Goal: Task Accomplishment & Management: Complete application form

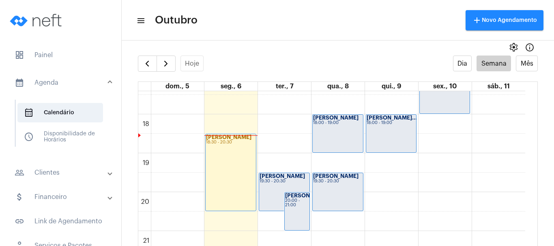
scroll to position [721, 0]
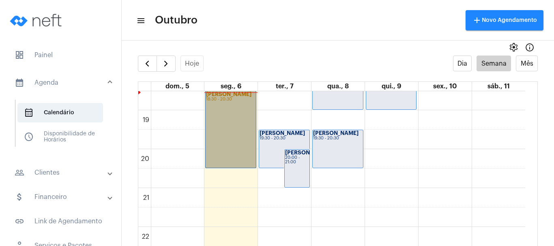
click at [226, 145] on link "[PERSON_NAME] 18:30 - 20:30" at bounding box center [230, 129] width 51 height 77
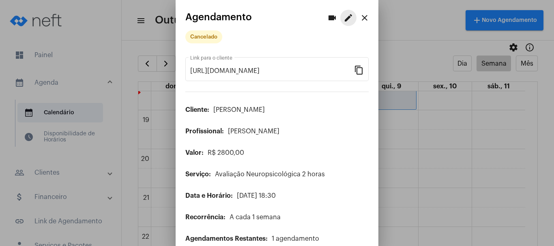
click at [344, 16] on mat-icon "edit" at bounding box center [349, 18] width 10 height 10
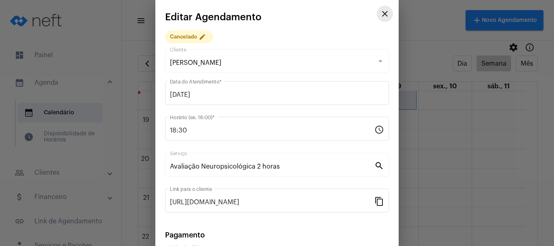
click at [380, 10] on mat-icon "close" at bounding box center [385, 14] width 10 height 10
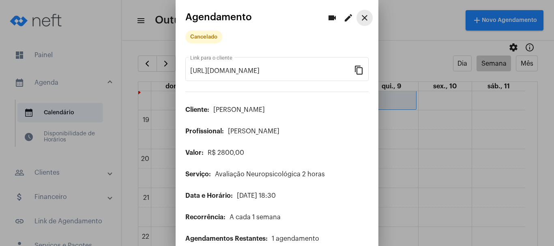
click at [360, 16] on mat-icon "close" at bounding box center [365, 18] width 10 height 10
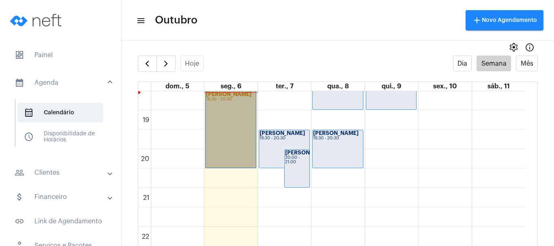
scroll to position [720, 0]
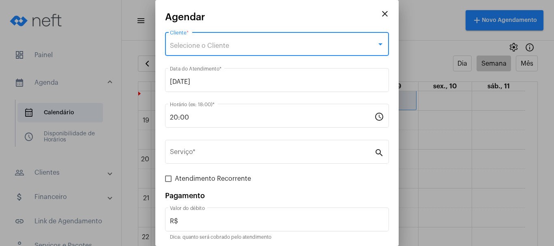
click at [198, 43] on span "Selecione o Cliente" at bounding box center [199, 46] width 59 height 6
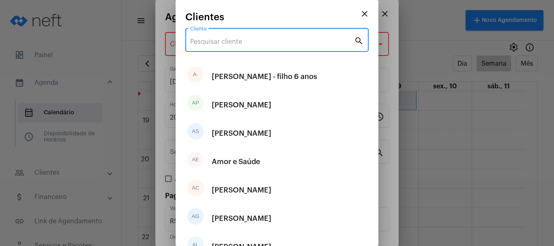
click at [204, 43] on input "Cliente" at bounding box center [272, 41] width 164 height 7
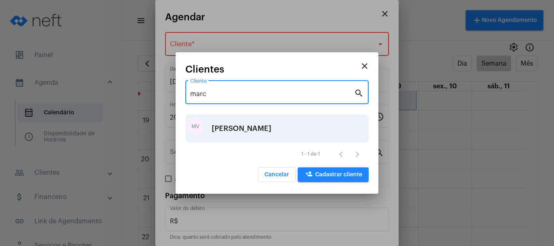
type input "marc"
click at [229, 128] on div "[PERSON_NAME]" at bounding box center [242, 128] width 60 height 24
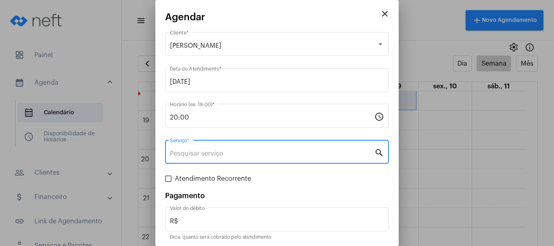
click at [219, 153] on input "Serviço *" at bounding box center [272, 153] width 204 height 7
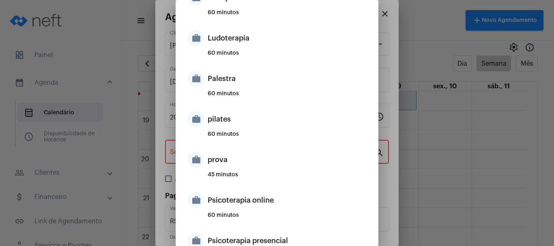
scroll to position [487, 0]
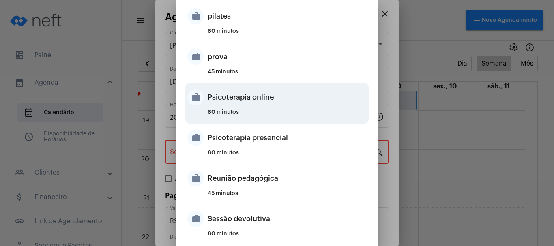
click at [241, 104] on div "Psicoterapia online" at bounding box center [287, 97] width 159 height 24
type input "Psicoterapia online"
type input "R$ 150"
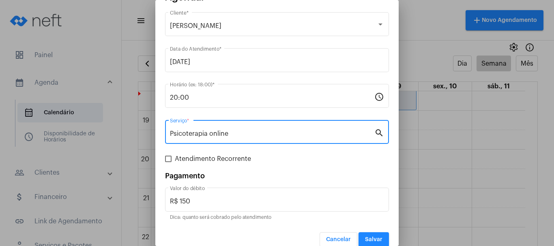
scroll to position [30, 0]
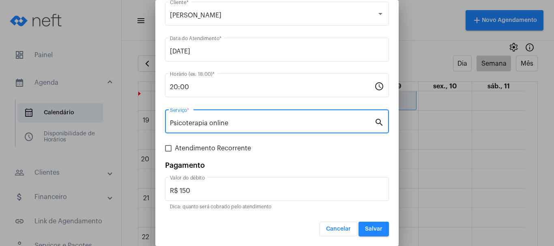
click at [363, 232] on button "Salvar" at bounding box center [374, 229] width 30 height 15
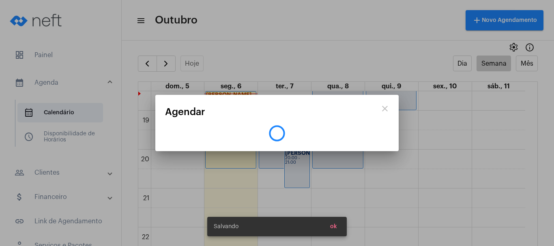
scroll to position [0, 0]
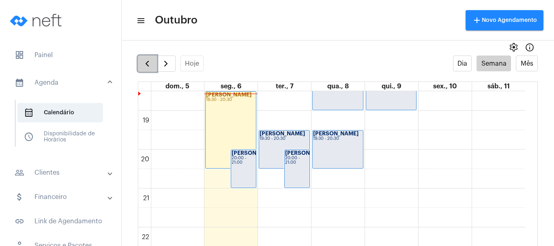
click at [149, 69] on button "button" at bounding box center [147, 64] width 19 height 16
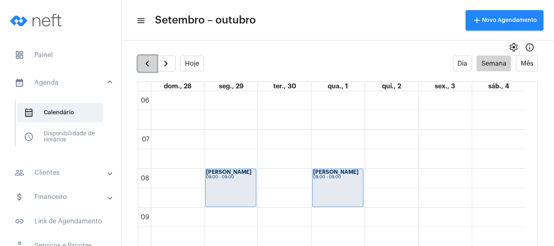
click at [149, 69] on button "button" at bounding box center [147, 64] width 19 height 16
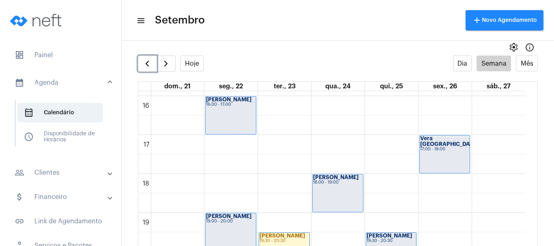
scroll to position [680, 0]
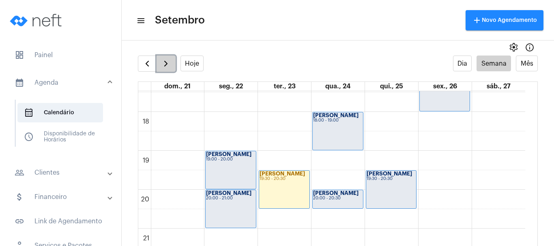
click at [169, 67] on span "button" at bounding box center [166, 64] width 10 height 10
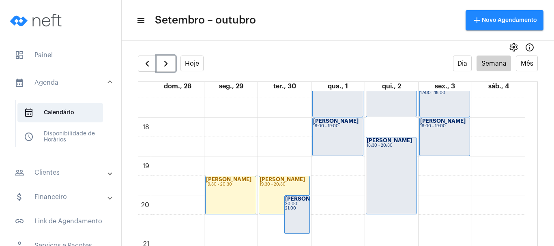
scroll to position [680, 0]
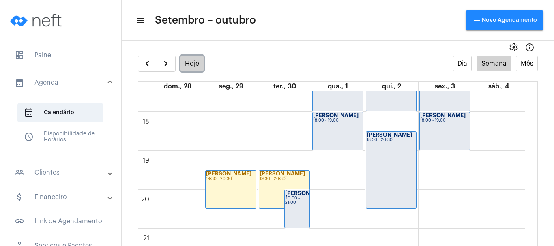
click at [189, 67] on button "Hoje" at bounding box center [193, 64] width 24 height 16
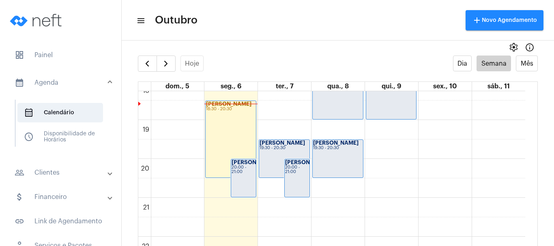
scroll to position [721, 0]
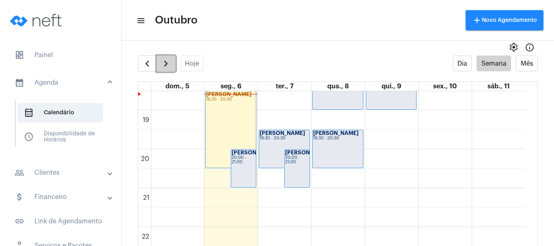
click at [164, 57] on button "button" at bounding box center [166, 64] width 19 height 16
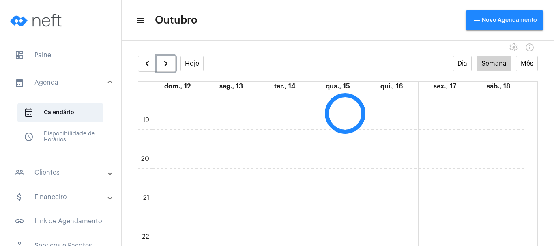
scroll to position [234, 0]
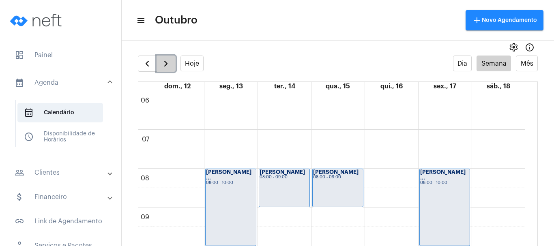
click at [169, 64] on span "button" at bounding box center [166, 64] width 10 height 10
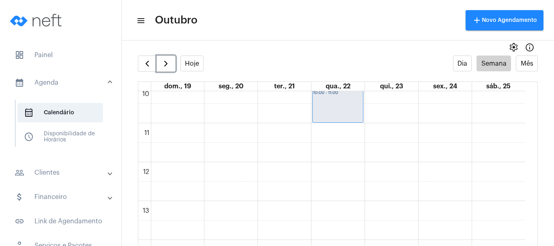
scroll to position [275, 0]
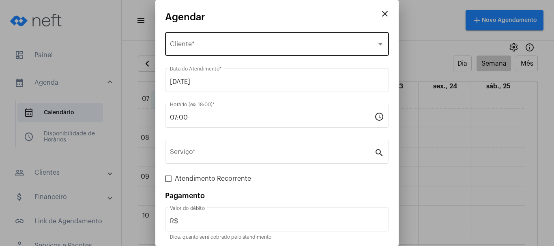
click at [184, 40] on div "Selecione o Cliente Cliente *" at bounding box center [277, 43] width 214 height 26
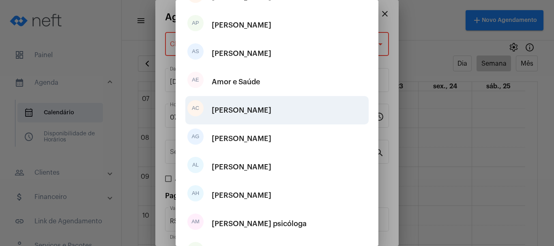
scroll to position [151, 0]
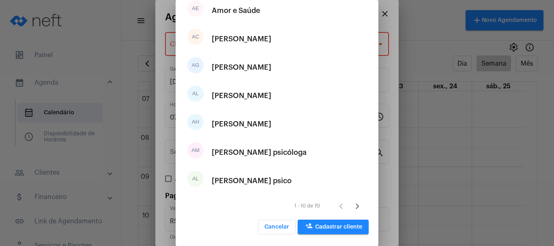
click at [331, 225] on span "person_add Cadastrar cliente" at bounding box center [333, 227] width 58 height 6
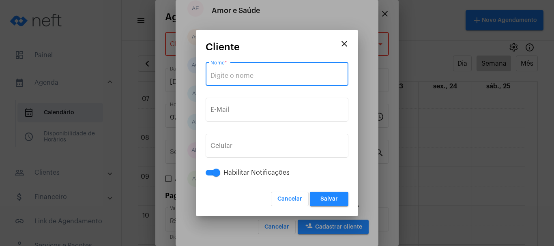
click at [278, 76] on input "Nome *" at bounding box center [277, 75] width 133 height 7
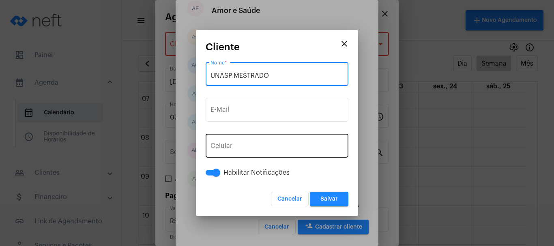
type input "UNASP MESTRADO"
click at [224, 142] on button "+55" at bounding box center [229, 148] width 37 height 20
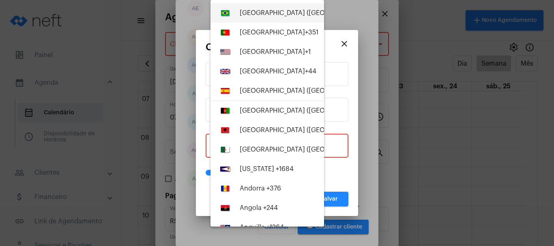
click at [253, 7] on button "[GEOGRAPHIC_DATA] ([GEOGRAPHIC_DATA]) +55" at bounding box center [268, 12] width 114 height 19
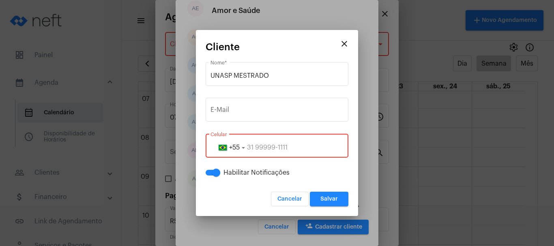
click at [247, 146] on input "tel" at bounding box center [277, 147] width 133 height 7
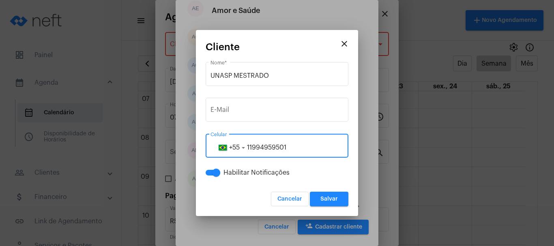
type input "11994959501"
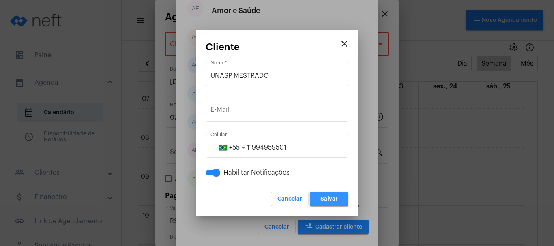
click at [320, 195] on button "Salvar" at bounding box center [329, 199] width 39 height 15
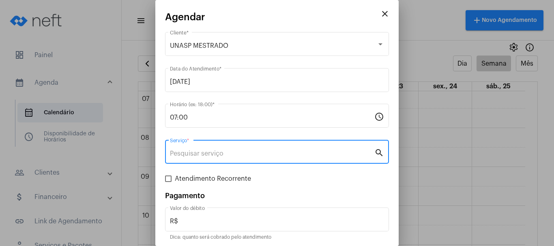
click at [187, 150] on input "Serviço *" at bounding box center [272, 153] width 204 height 7
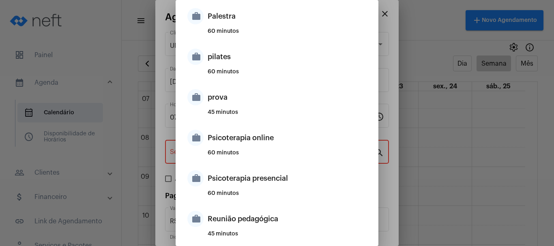
scroll to position [518, 0]
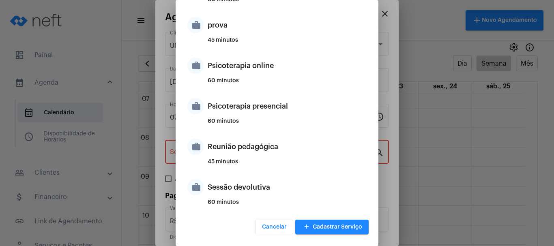
click at [320, 229] on span "add Cadastrar Serviço" at bounding box center [332, 227] width 60 height 6
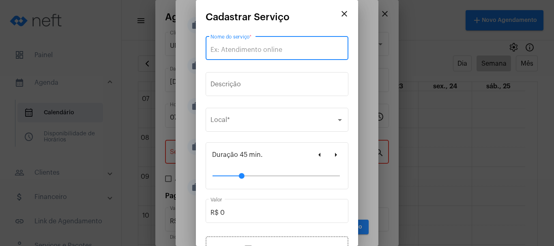
click at [246, 48] on input "Nome do serviço *" at bounding box center [277, 49] width 133 height 7
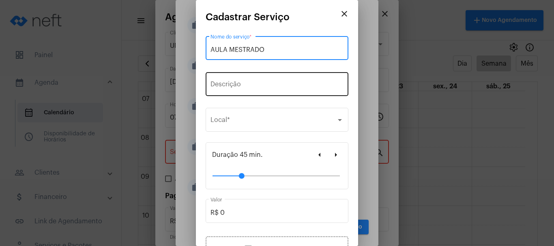
type input "AULA MESTRADO"
click at [239, 89] on input "Descrição" at bounding box center [277, 85] width 133 height 7
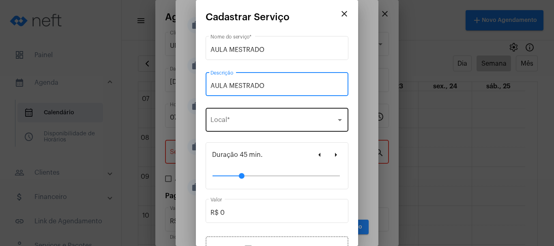
type input "AULA MESTRADO"
click at [232, 114] on div "Selecione o local Local *" at bounding box center [277, 119] width 133 height 26
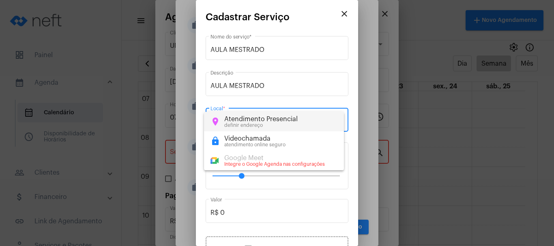
click at [234, 122] on div "Atendimento Presencial" at bounding box center [260, 119] width 73 height 7
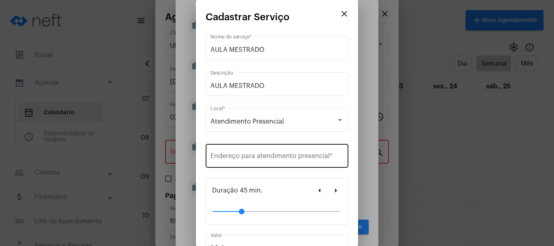
click at [227, 151] on div "Endereço para atendimento presencial *" at bounding box center [277, 155] width 133 height 26
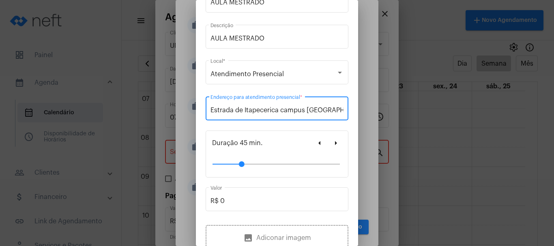
scroll to position [122, 0]
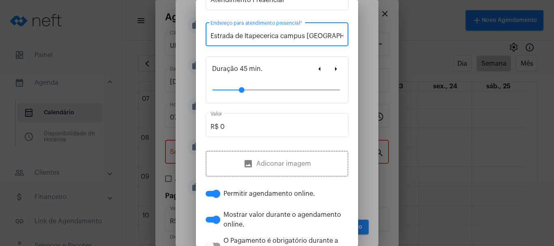
type input "Estrada de Itapecerica campus [GEOGRAPHIC_DATA]"
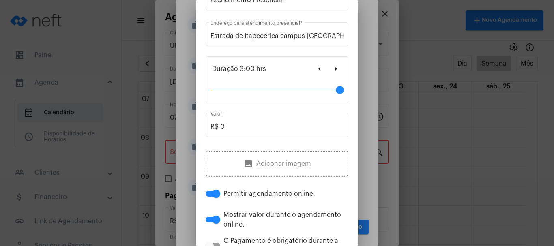
drag, startPoint x: 240, startPoint y: 91, endPoint x: 346, endPoint y: 84, distance: 106.9
click at [346, 84] on mat-dialog-container "close Cadastrar Serviço AULA MESTRADO Nome do serviço * AULA MESTRADO Descrição…" at bounding box center [277, 123] width 162 height 246
click at [331, 68] on mat-icon "arrow_right" at bounding box center [336, 69] width 10 height 10
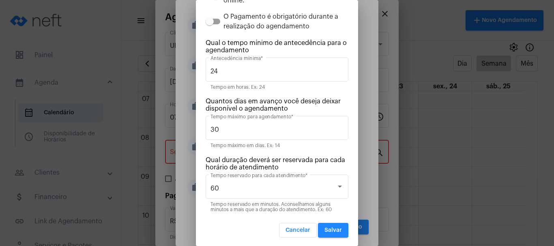
scroll to position [347, 0]
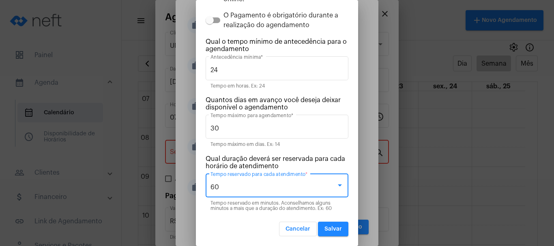
click at [338, 185] on div at bounding box center [340, 186] width 4 height 2
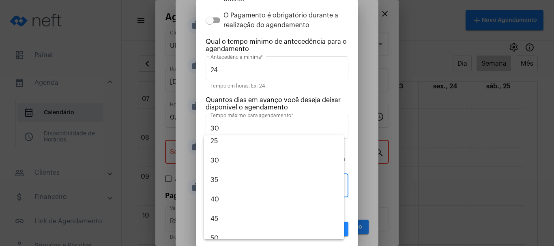
scroll to position [0, 0]
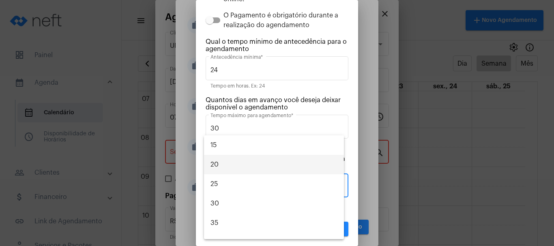
click at [213, 165] on span "20" at bounding box center [274, 164] width 127 height 19
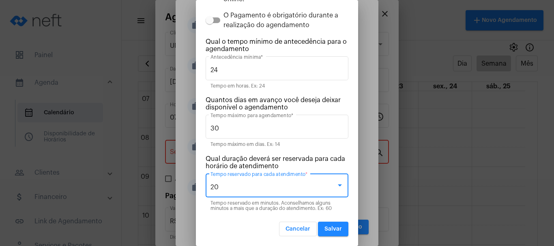
click at [338, 186] on div at bounding box center [340, 186] width 4 height 2
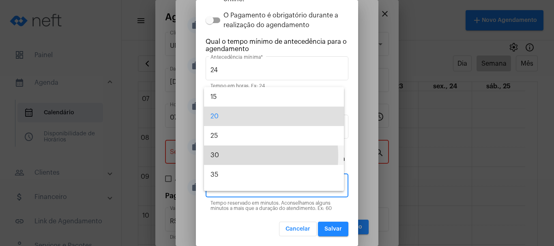
click at [216, 156] on span "30" at bounding box center [274, 155] width 127 height 19
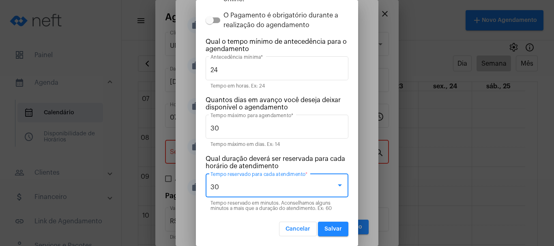
click at [218, 189] on span "30" at bounding box center [215, 187] width 9 height 6
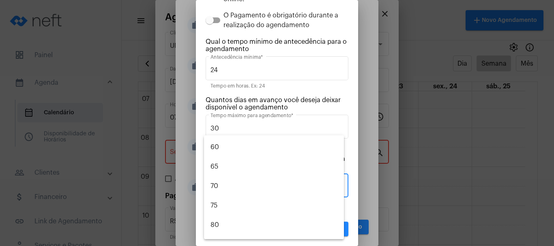
scroll to position [178, 0]
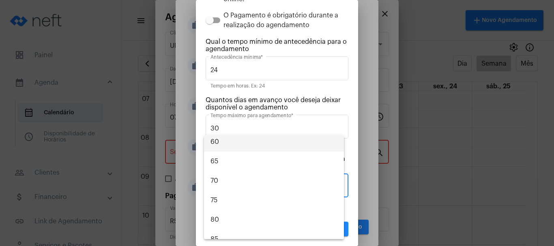
click at [217, 143] on span "60" at bounding box center [274, 141] width 127 height 19
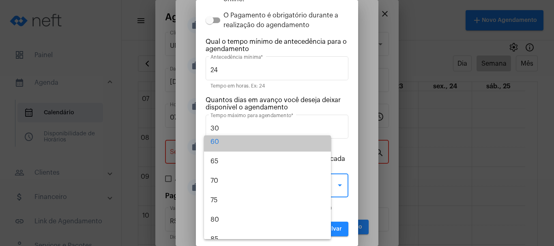
scroll to position [175, 0]
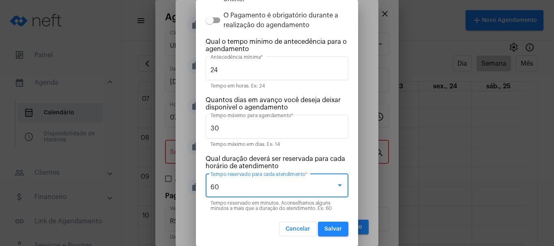
click at [329, 233] on button "Salvar" at bounding box center [333, 229] width 30 height 15
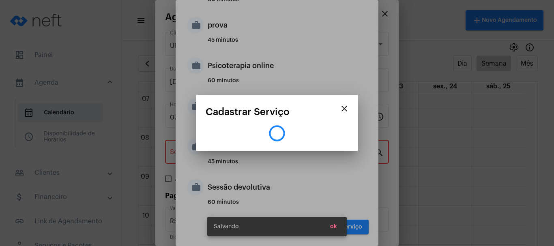
scroll to position [0, 0]
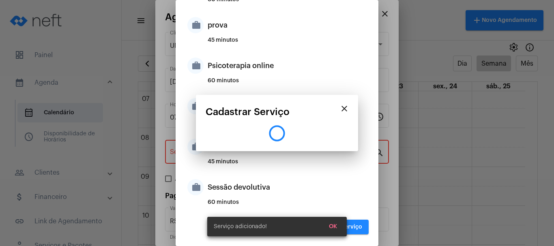
type input "AULA MESTRADO"
type input "R$ 0"
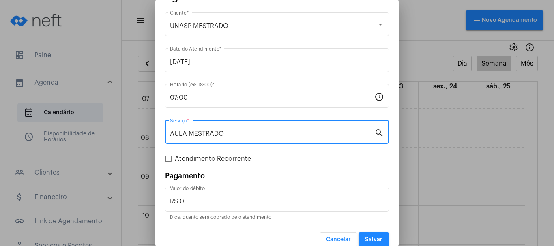
scroll to position [30, 0]
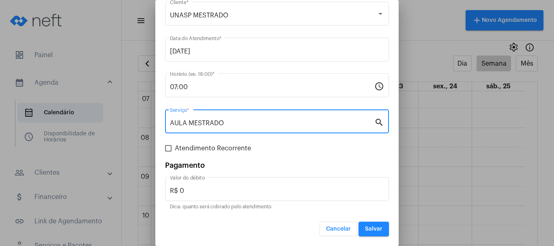
click at [365, 232] on span "Salvar" at bounding box center [373, 229] width 17 height 6
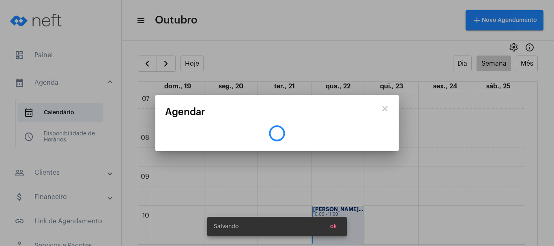
scroll to position [0, 0]
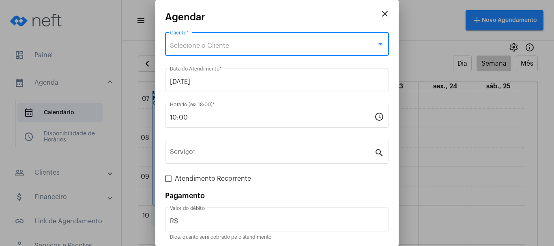
click at [193, 43] on span "Selecione o Cliente" at bounding box center [199, 46] width 59 height 6
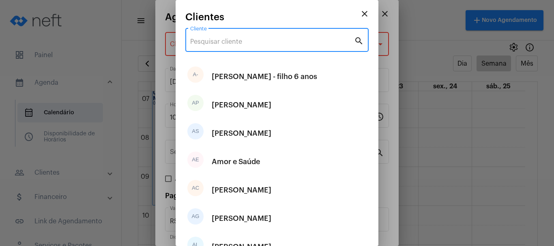
click at [193, 43] on input "Cliente" at bounding box center [272, 41] width 164 height 7
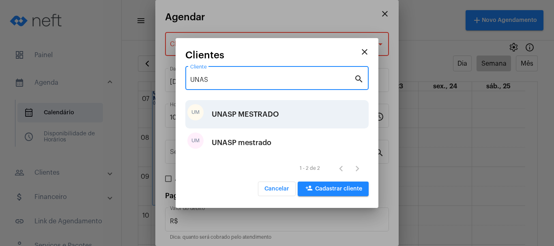
type input "UNAS"
click at [228, 114] on div "UNASP MESTRADO" at bounding box center [245, 114] width 67 height 24
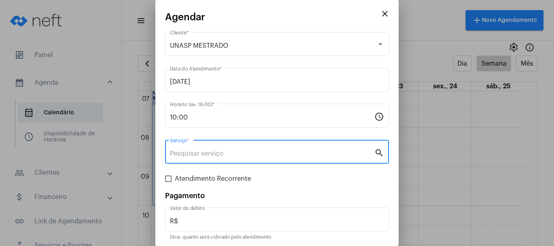
click at [183, 151] on input "Serviço *" at bounding box center [272, 153] width 204 height 7
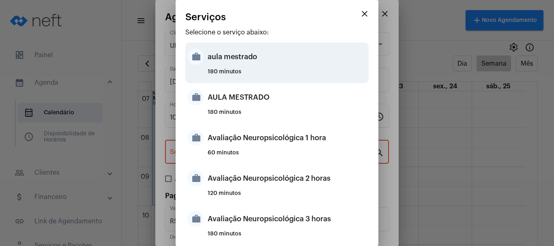
click at [234, 62] on div "aula mestrado" at bounding box center [287, 57] width 159 height 24
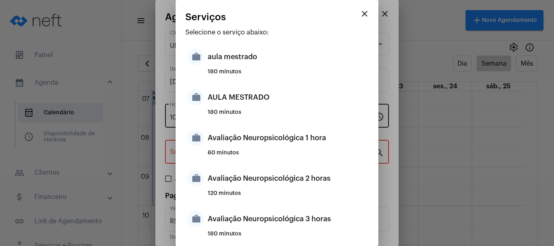
type input "aula mestrado"
type input "R$ 0"
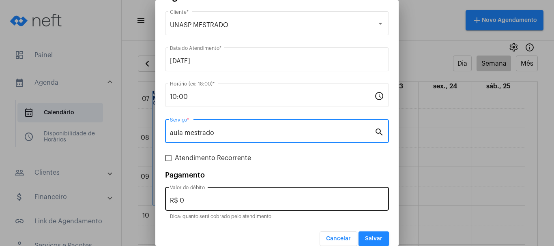
scroll to position [30, 0]
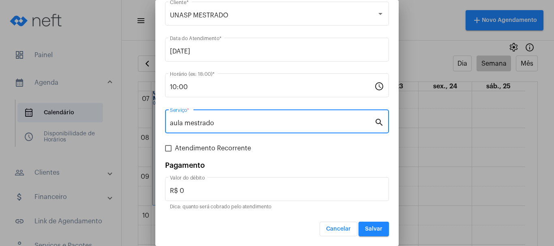
click at [370, 230] on span "Salvar" at bounding box center [373, 229] width 17 height 6
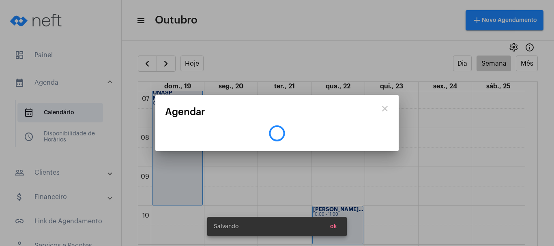
scroll to position [0, 0]
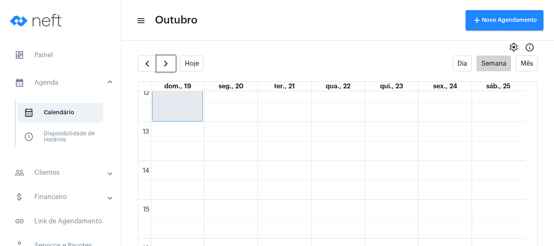
scroll to position [477, 0]
click at [157, 129] on div "00 01 02 03 04 05 06 07 08 09 10 11 12 13 14 15 16 17 18 19 20 21 22 23 UNASP M…" at bounding box center [331, 81] width 387 height 935
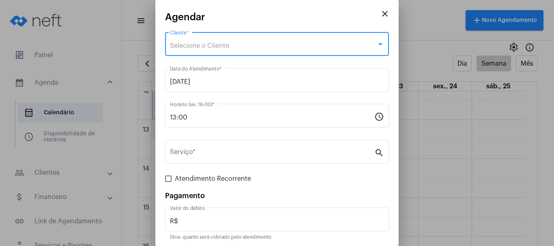
click at [176, 49] on div "Selecione o Cliente" at bounding box center [273, 45] width 207 height 7
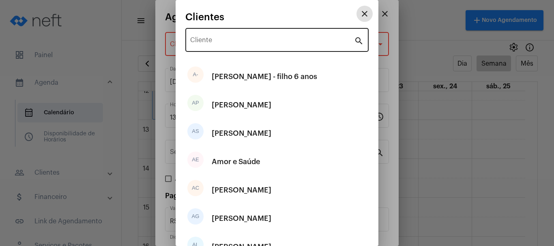
click at [210, 42] on input "Cliente" at bounding box center [272, 41] width 164 height 7
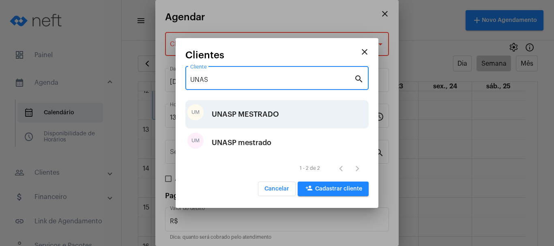
type input "UNAS"
click at [251, 120] on div "UNASP MESTRADO" at bounding box center [245, 114] width 67 height 24
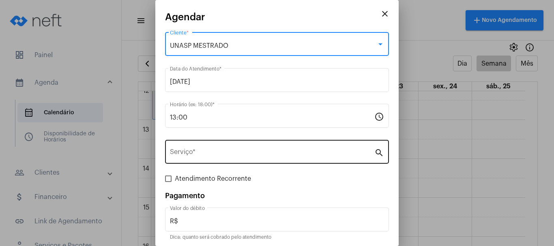
click at [249, 156] on input "Serviço *" at bounding box center [272, 153] width 204 height 7
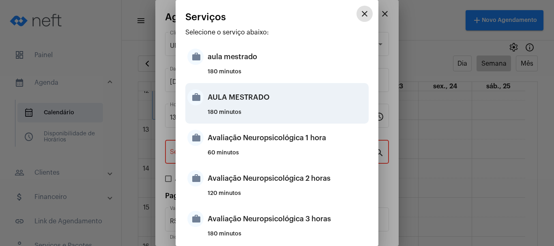
click at [223, 90] on div "AULA MESTRADO" at bounding box center [287, 97] width 159 height 24
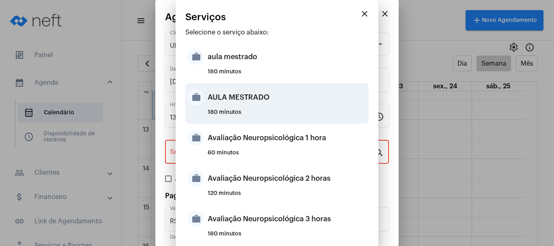
type input "AULA MESTRADO"
type input "R$ 0"
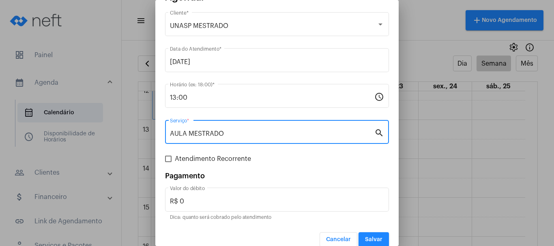
scroll to position [30, 0]
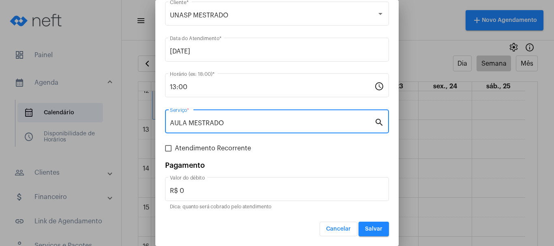
click at [378, 230] on button "Salvar" at bounding box center [374, 229] width 30 height 15
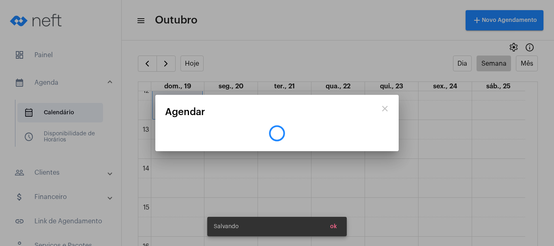
scroll to position [0, 0]
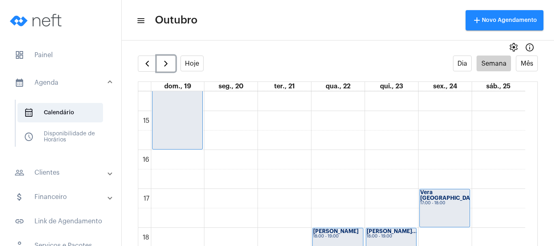
scroll to position [559, 0]
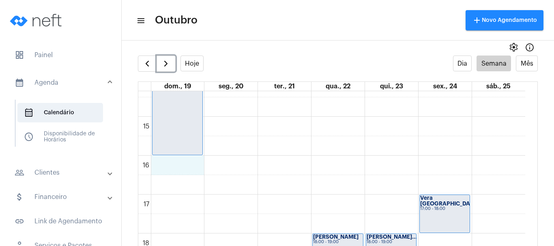
click at [176, 168] on div "00 01 02 03 04 05 06 07 08 09 10 11 12 13 14 15 16 17 18 19 20 21 22 23 UNASP M…" at bounding box center [331, 0] width 387 height 935
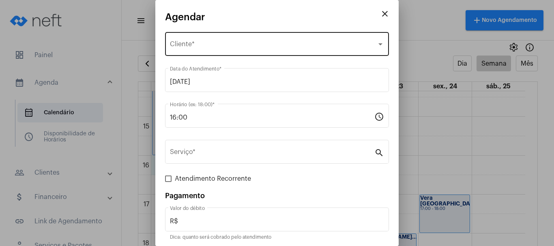
click at [191, 48] on span "Selecione o Cliente" at bounding box center [273, 45] width 207 height 7
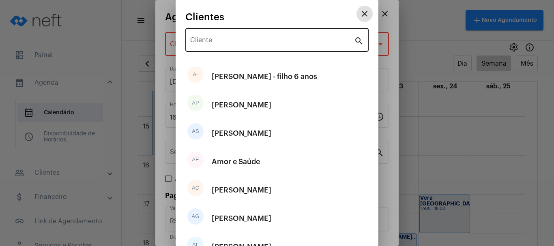
click at [191, 45] on div "Cliente" at bounding box center [272, 39] width 164 height 26
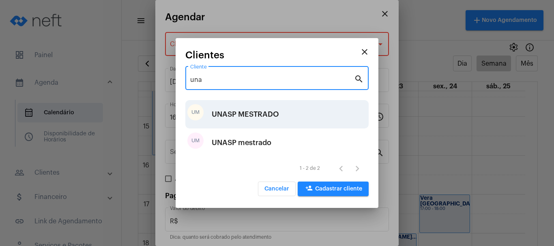
type input "una"
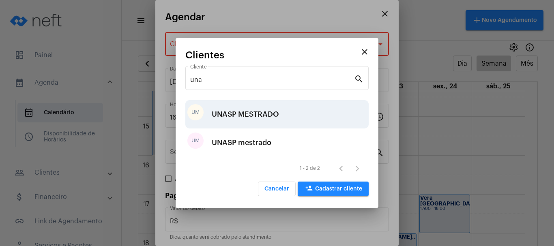
click at [221, 113] on div "UNASP MESTRADO" at bounding box center [245, 114] width 67 height 24
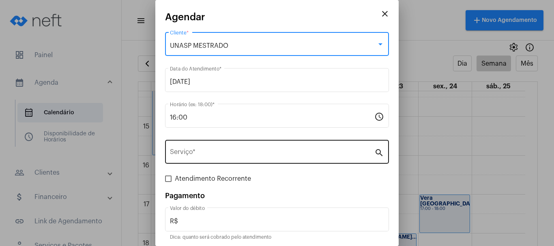
click at [216, 153] on input "Serviço *" at bounding box center [272, 153] width 204 height 7
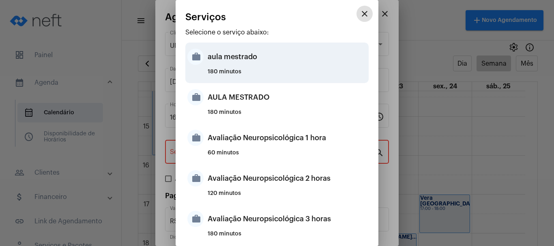
click at [238, 59] on div "aula mestrado" at bounding box center [287, 57] width 159 height 24
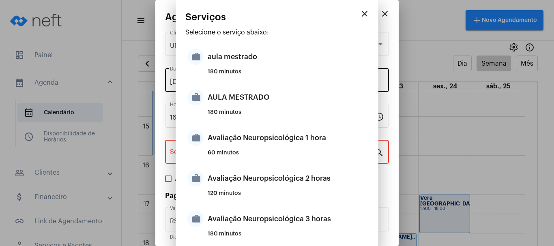
type input "aula mestrado"
type input "R$ 0"
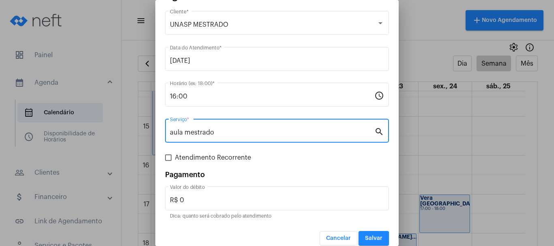
scroll to position [30, 0]
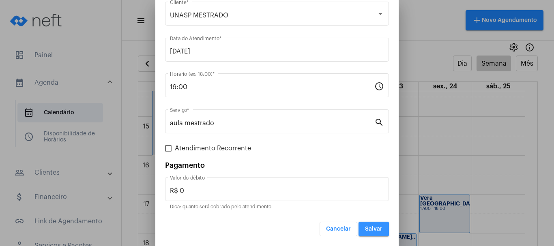
click at [376, 226] on button "Salvar" at bounding box center [374, 229] width 30 height 15
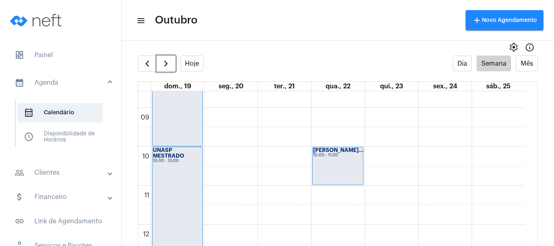
scroll to position [234, 0]
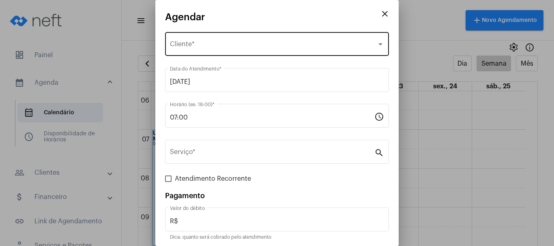
click at [205, 50] on div "Selecione o Cliente Cliente *" at bounding box center [277, 43] width 214 height 26
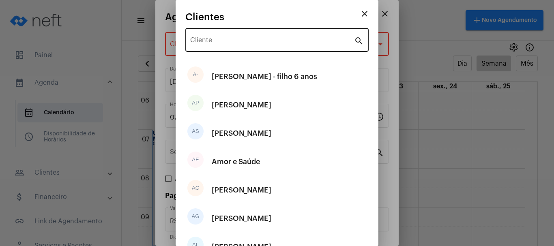
click at [211, 38] on div "Cliente" at bounding box center [272, 39] width 164 height 26
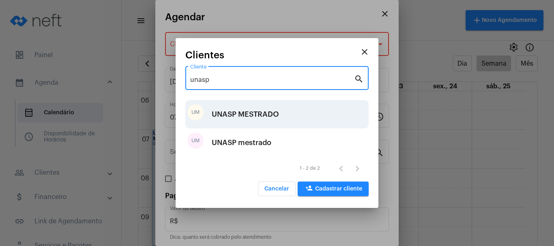
type input "unasp"
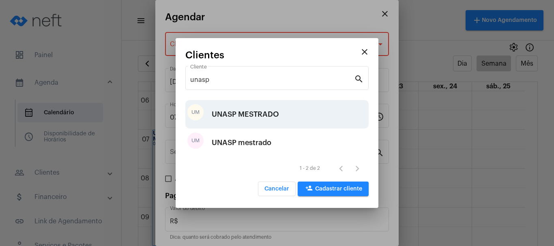
click at [238, 119] on div "UNASP MESTRADO" at bounding box center [245, 114] width 67 height 24
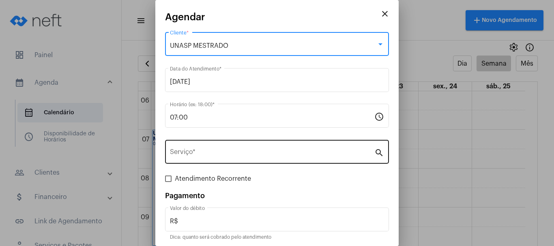
click at [281, 155] on input "Serviço *" at bounding box center [272, 153] width 204 height 7
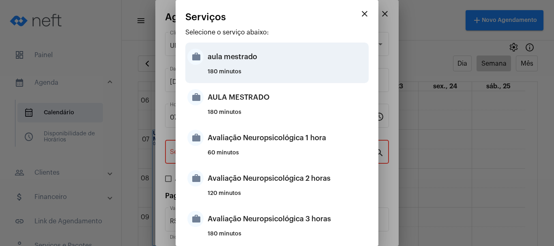
click at [209, 58] on div "aula mestrado" at bounding box center [287, 57] width 159 height 24
type input "aula mestrado"
type input "R$ 0"
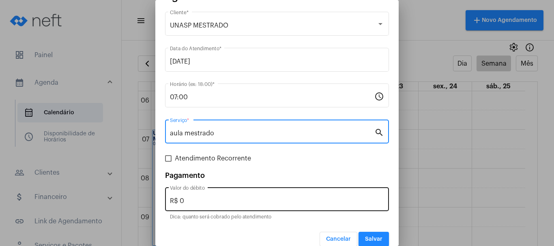
scroll to position [30, 0]
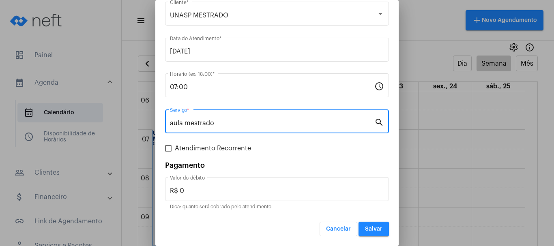
click at [376, 230] on span "Salvar" at bounding box center [373, 229] width 17 height 6
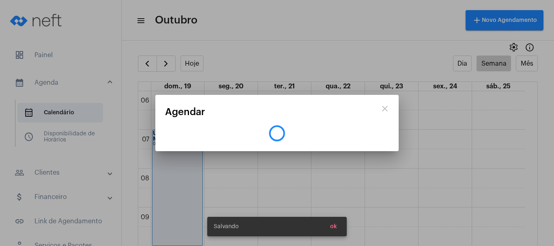
scroll to position [0, 0]
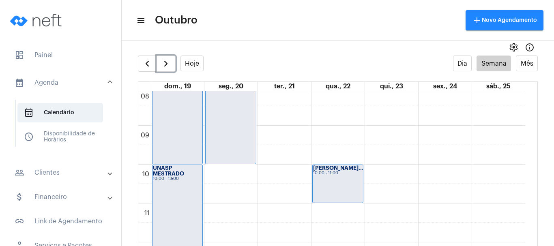
scroll to position [315, 0]
click at [224, 169] on div "00 01 02 03 04 05 06 07 08 09 10 11 12 13 14 15 16 17 18 19 20 21 22 23 UNASP M…" at bounding box center [331, 243] width 387 height 935
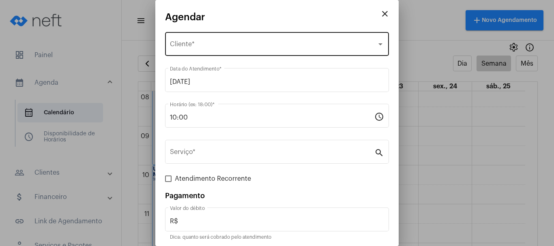
click at [217, 50] on div "Selecione o Cliente Cliente *" at bounding box center [277, 43] width 214 height 26
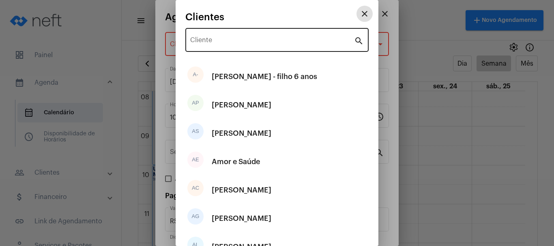
click at [220, 47] on div "Cliente" at bounding box center [272, 39] width 164 height 26
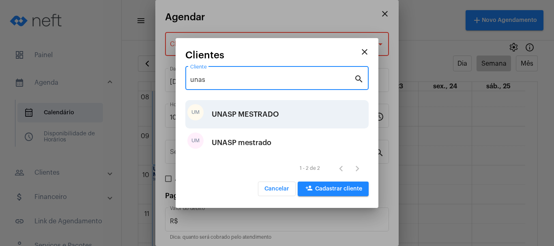
type input "unas"
click at [224, 114] on div "UNASP MESTRADO" at bounding box center [245, 114] width 67 height 24
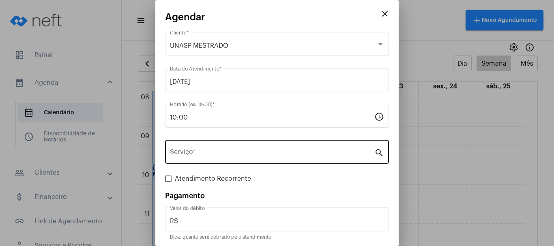
click at [221, 162] on div "Serviço *" at bounding box center [272, 151] width 204 height 26
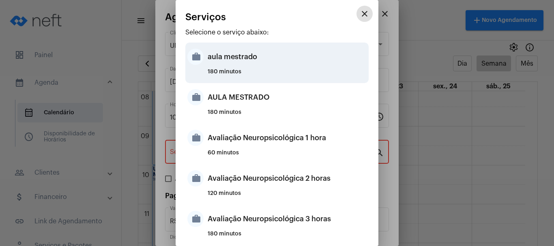
click at [230, 50] on div "aula mestrado" at bounding box center [287, 57] width 159 height 24
type input "aula mestrado"
type input "R$ 0"
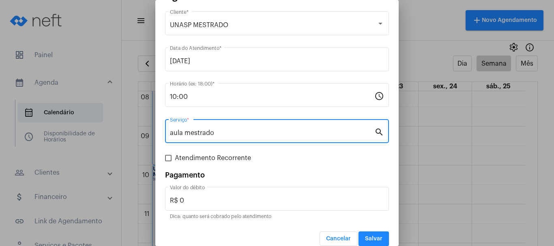
scroll to position [30, 0]
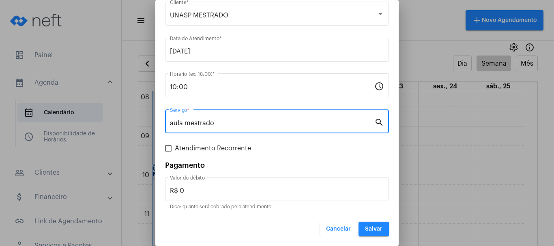
click at [374, 227] on span "Salvar" at bounding box center [373, 229] width 17 height 6
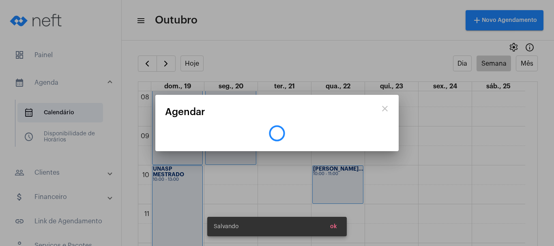
scroll to position [0, 0]
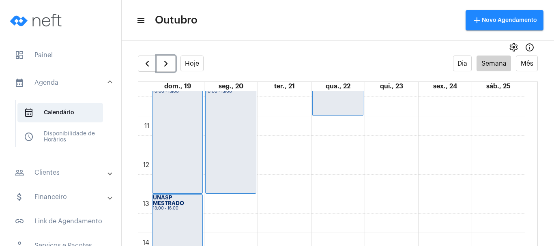
scroll to position [396, 0]
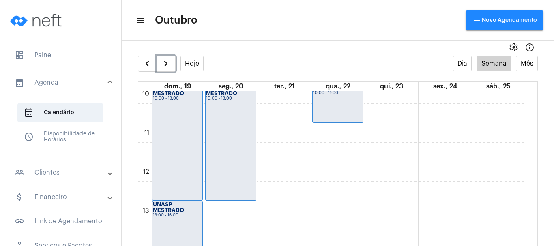
click at [217, 214] on div "00 01 02 03 04 05 06 07 08 09 10 11 12 13 14 15 16 17 18 19 20 21 22 23 UNASP M…" at bounding box center [331, 162] width 387 height 935
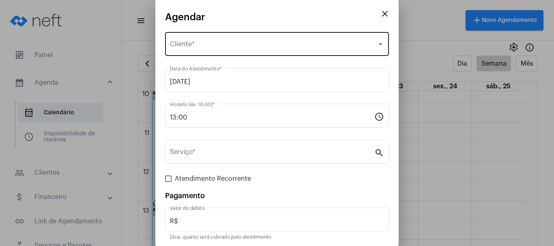
click at [198, 49] on span "Selecione o Cliente" at bounding box center [273, 45] width 207 height 7
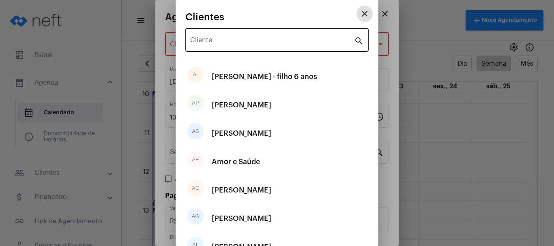
click at [203, 43] on input "Cliente" at bounding box center [272, 41] width 164 height 7
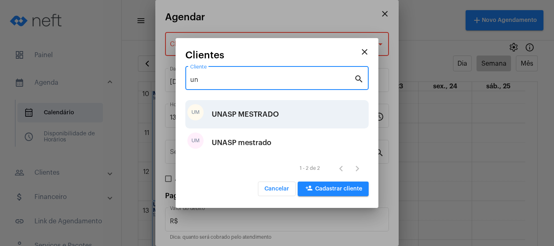
type input "un"
click at [226, 115] on div "UNASP MESTRADO" at bounding box center [245, 114] width 67 height 24
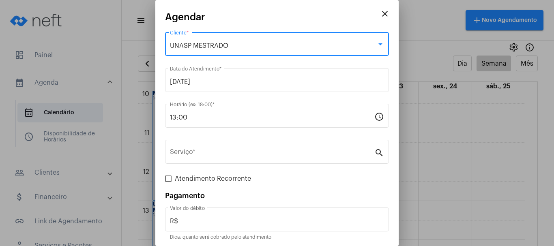
scroll to position [30, 0]
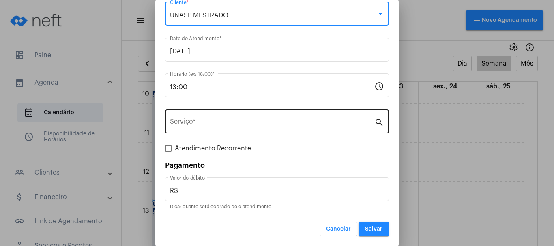
click at [243, 125] on input "Serviço *" at bounding box center [272, 123] width 204 height 7
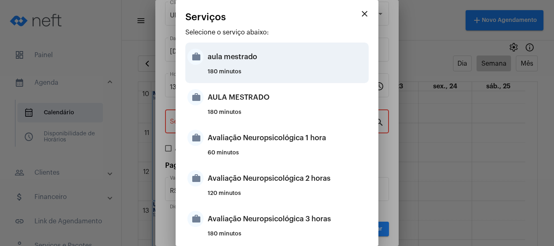
click at [223, 55] on div "aula mestrado" at bounding box center [287, 57] width 159 height 24
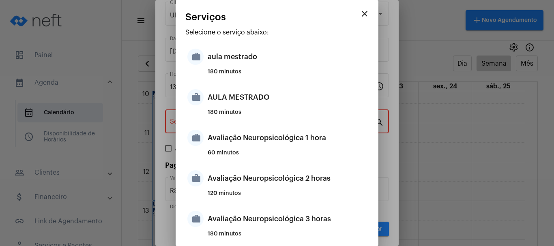
type input "aula mestrado"
type input "R$ 0"
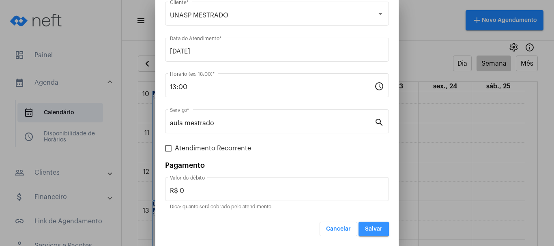
click at [365, 228] on span "Salvar" at bounding box center [373, 229] width 17 height 6
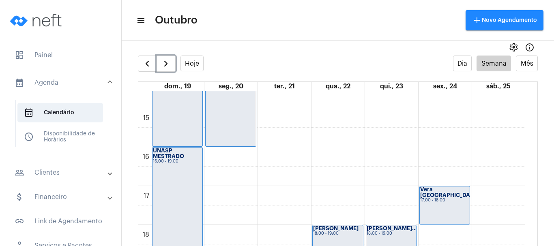
scroll to position [559, 0]
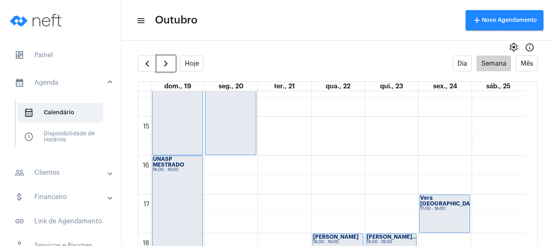
click at [228, 170] on div "00 01 02 03 04 05 06 07 08 09 10 11 12 13 14 15 16 17 18 19 20 21 22 23 UNASP M…" at bounding box center [331, 0] width 387 height 935
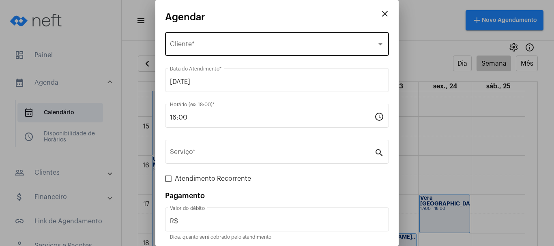
click at [193, 37] on div "Selecione o Cliente Cliente *" at bounding box center [277, 43] width 214 height 26
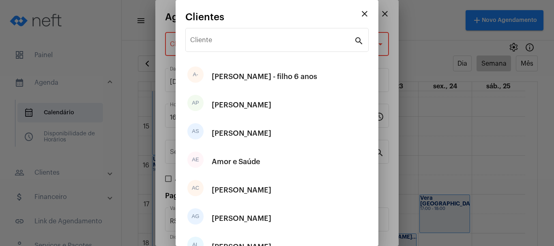
click at [193, 37] on div "Cliente" at bounding box center [272, 39] width 164 height 26
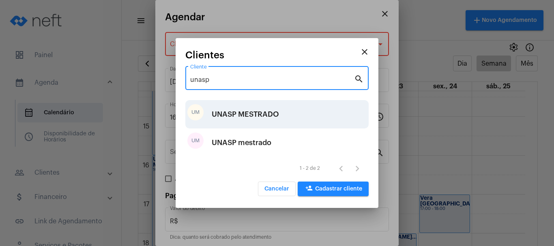
type input "unasp"
click at [221, 114] on div "UNASP MESTRADO" at bounding box center [245, 114] width 67 height 24
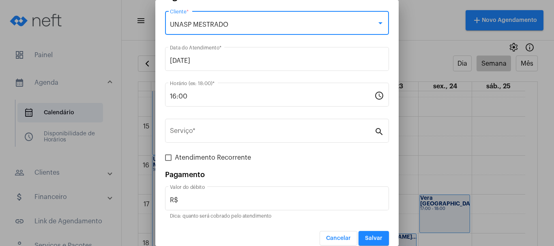
scroll to position [30, 0]
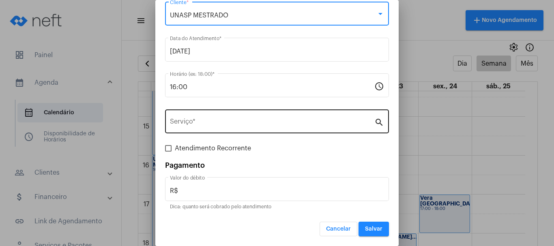
click at [301, 120] on input "Serviço *" at bounding box center [272, 123] width 204 height 7
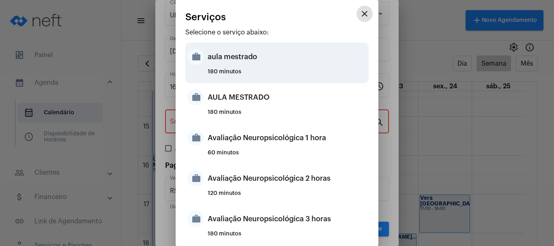
click at [251, 64] on div "aula mestrado" at bounding box center [287, 57] width 159 height 24
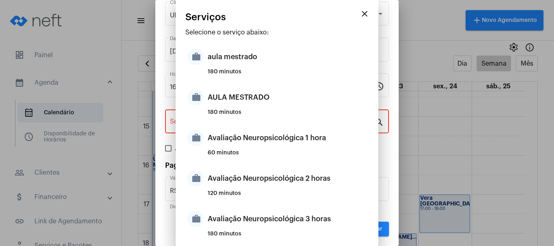
type input "aula mestrado"
type input "R$ 0"
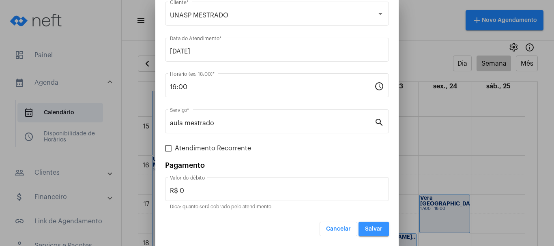
click at [373, 232] on span "Salvar" at bounding box center [373, 229] width 17 height 6
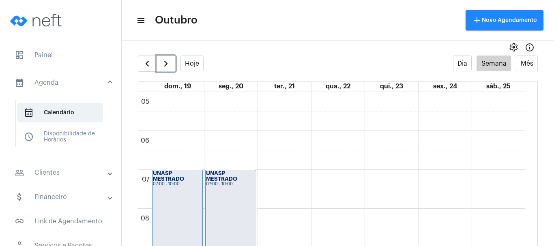
scroll to position [193, 0]
